Goal: Transaction & Acquisition: Purchase product/service

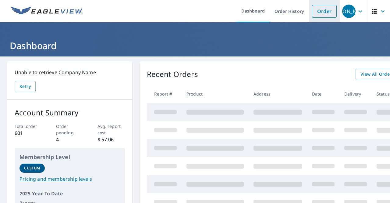
click at [325, 6] on link "Order" at bounding box center [324, 11] width 25 height 13
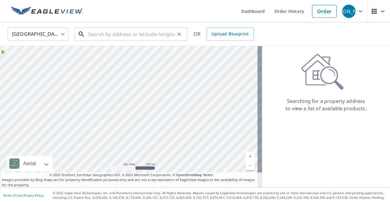
click at [163, 32] on input "text" at bounding box center [131, 34] width 87 height 17
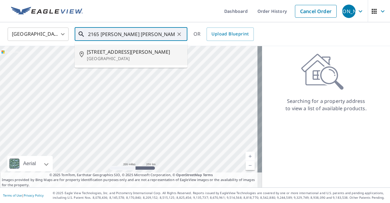
click at [123, 56] on p "[GEOGRAPHIC_DATA]" at bounding box center [135, 59] width 96 height 6
type input "[STREET_ADDRESS][PERSON_NAME]"
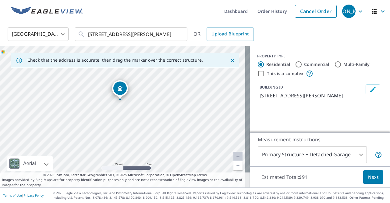
drag, startPoint x: 140, startPoint y: 114, endPoint x: 167, endPoint y: 93, distance: 34.1
click at [173, 88] on div "[STREET_ADDRESS][PERSON_NAME]" at bounding box center [125, 116] width 250 height 141
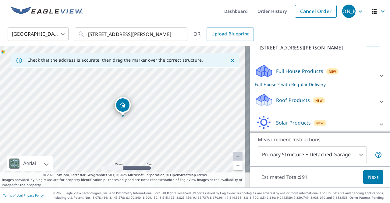
scroll to position [61, 0]
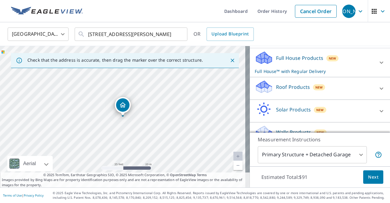
click at [292, 91] on p "Roof Products" at bounding box center [293, 86] width 34 height 7
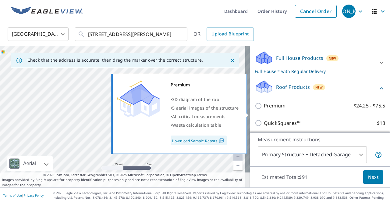
click at [266, 110] on p "Premium" at bounding box center [275, 106] width 22 height 8
click at [264, 110] on input "Premium $24.25 - $75.5" at bounding box center [259, 105] width 9 height 7
checkbox input "true"
checkbox input "false"
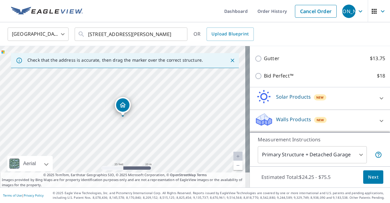
scroll to position [163, 0]
click at [369, 180] on span "Next" at bounding box center [374, 177] width 10 height 8
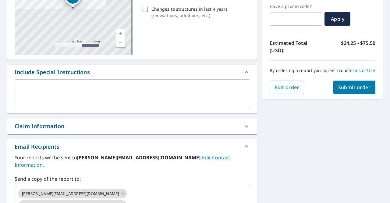
scroll to position [122, 0]
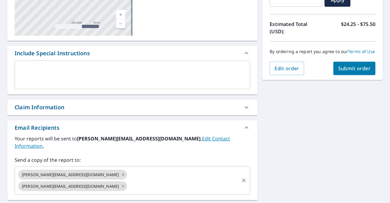
click at [122, 173] on icon at bounding box center [123, 174] width 3 height 3
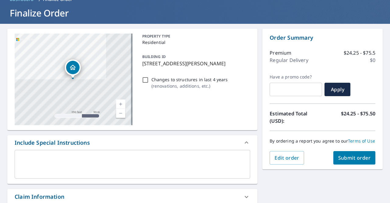
scroll to position [31, 0]
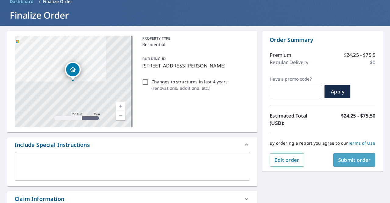
click at [339, 163] on span "Submit order" at bounding box center [355, 159] width 33 height 7
checkbox input "true"
